Goal: Transaction & Acquisition: Book appointment/travel/reservation

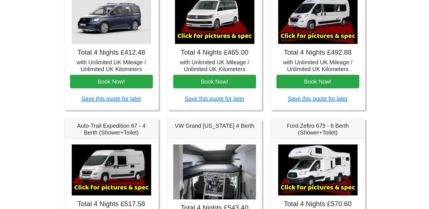
scroll to position [128, 0]
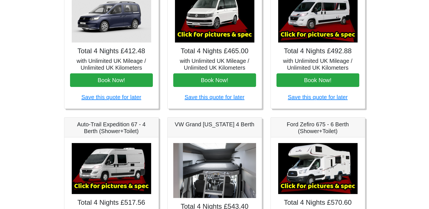
click at [223, 174] on img at bounding box center [214, 170] width 83 height 55
click at [225, 165] on img at bounding box center [214, 170] width 83 height 55
click at [194, 173] on img at bounding box center [214, 170] width 83 height 55
click at [327, 33] on img at bounding box center [317, 16] width 79 height 51
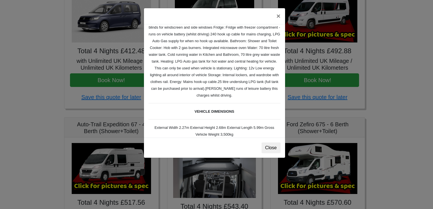
scroll to position [67, 0]
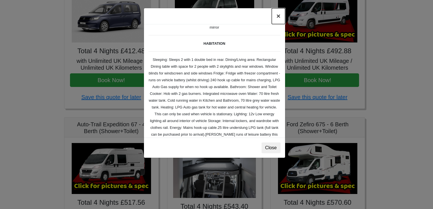
click at [277, 18] on button "×" at bounding box center [278, 16] width 13 height 16
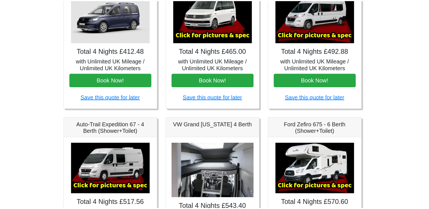
scroll to position [119, 0]
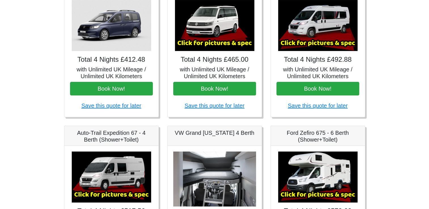
click at [122, 194] on img at bounding box center [111, 177] width 79 height 51
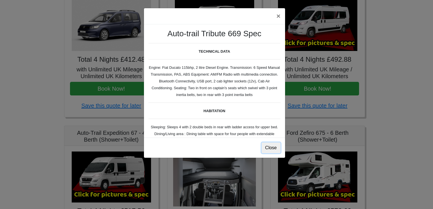
click at [269, 151] on button "Close" at bounding box center [271, 148] width 19 height 11
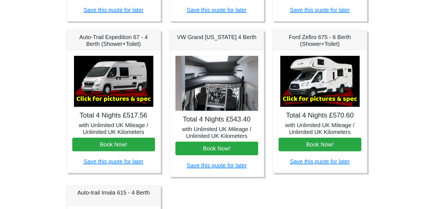
scroll to position [221, 0]
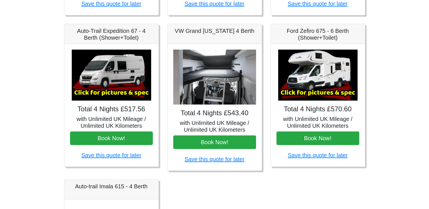
click at [111, 93] on img at bounding box center [111, 75] width 79 height 51
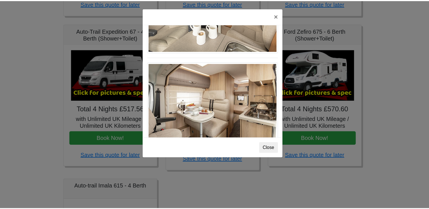
scroll to position [247, 0]
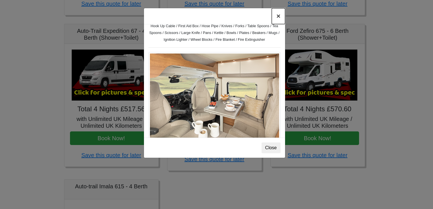
click at [276, 18] on button "×" at bounding box center [278, 16] width 13 height 16
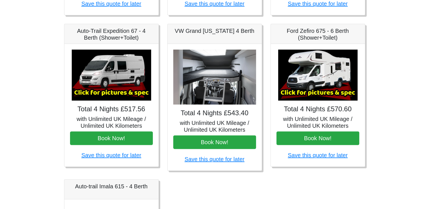
click at [223, 31] on h5 "VW Grand [US_STATE] 4 Berth" at bounding box center [214, 30] width 83 height 7
drag, startPoint x: 223, startPoint y: 31, endPoint x: 208, endPoint y: 83, distance: 54.4
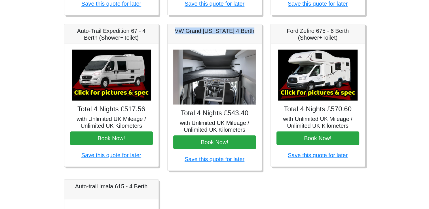
click at [208, 83] on img at bounding box center [214, 77] width 83 height 55
click at [240, 82] on img at bounding box center [214, 77] width 83 height 55
click at [233, 98] on img at bounding box center [214, 77] width 83 height 55
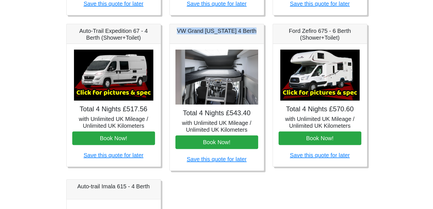
scroll to position [38, 0]
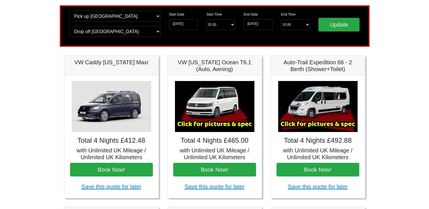
click at [321, 123] on img at bounding box center [317, 106] width 79 height 51
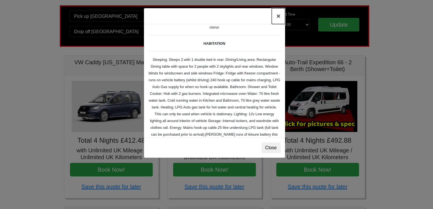
click at [277, 18] on button "×" at bounding box center [278, 16] width 13 height 16
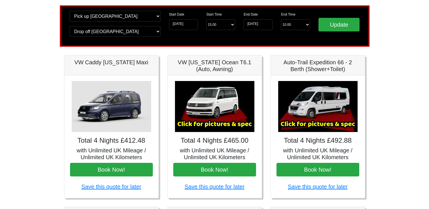
click at [221, 125] on img at bounding box center [214, 106] width 79 height 51
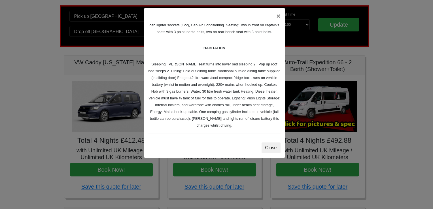
scroll to position [57, 0]
click at [276, 16] on button "×" at bounding box center [278, 16] width 13 height 16
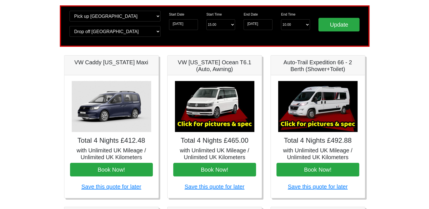
click at [223, 117] on img at bounding box center [214, 106] width 79 height 51
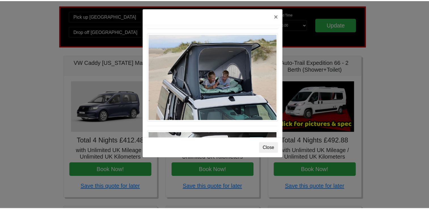
scroll to position [243, 0]
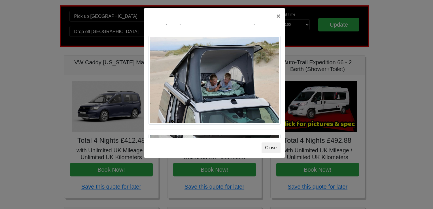
click at [231, 73] on img at bounding box center [215, 80] width 132 height 89
click at [279, 15] on button "×" at bounding box center [278, 16] width 13 height 16
